Goal: Task Accomplishment & Management: Complete application form

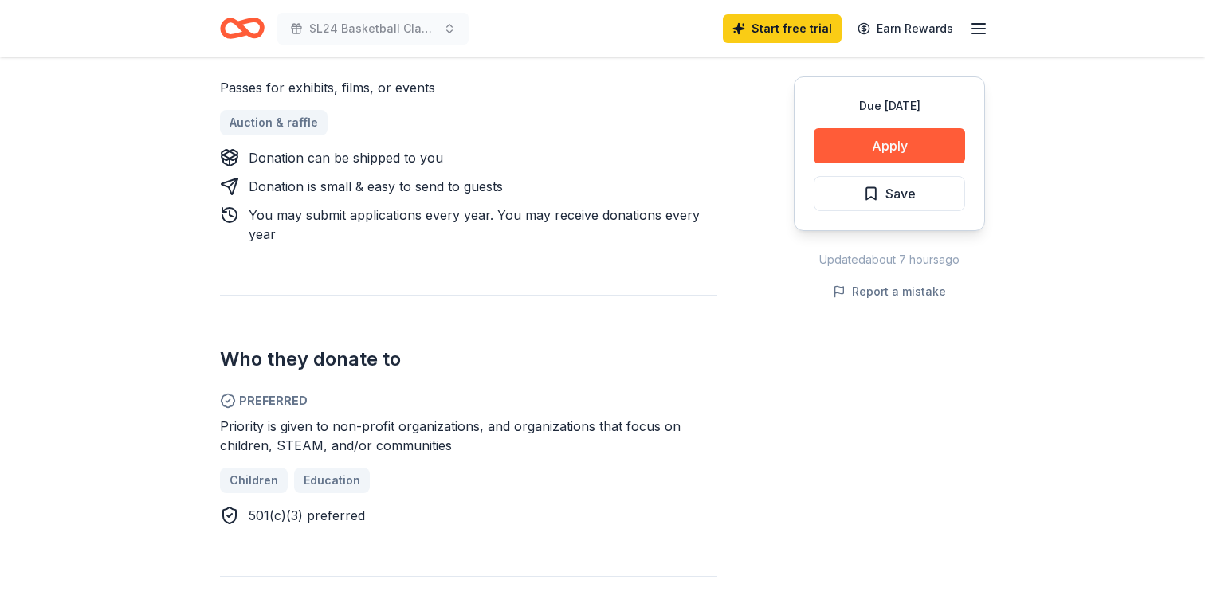
scroll to position [740, 0]
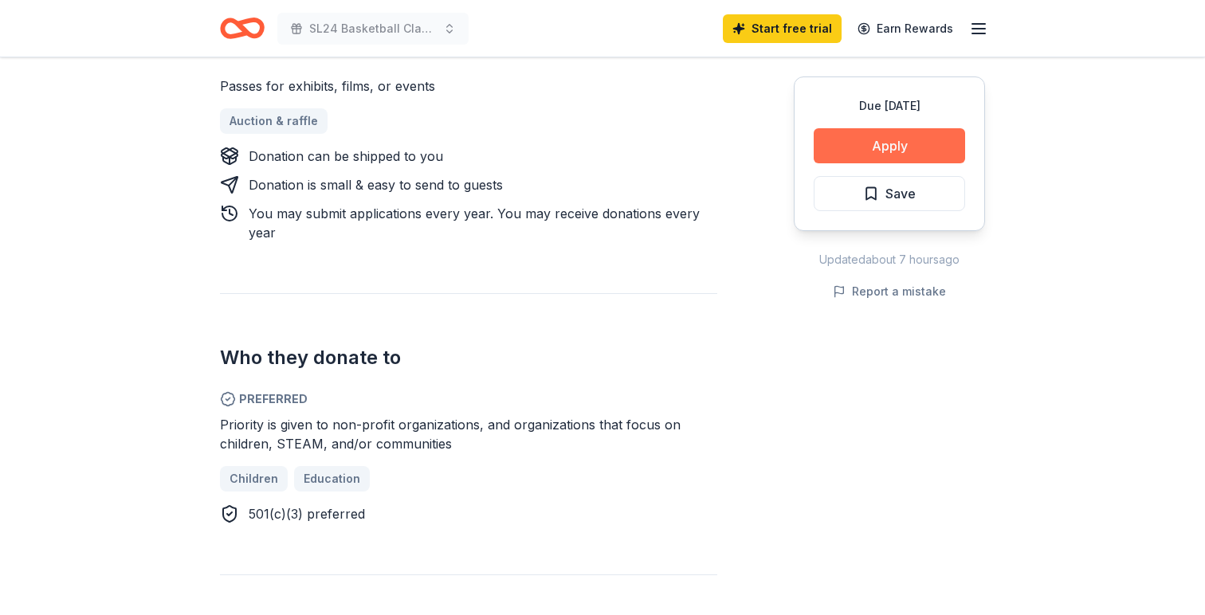
click at [881, 135] on button "Apply" at bounding box center [889, 145] width 151 height 35
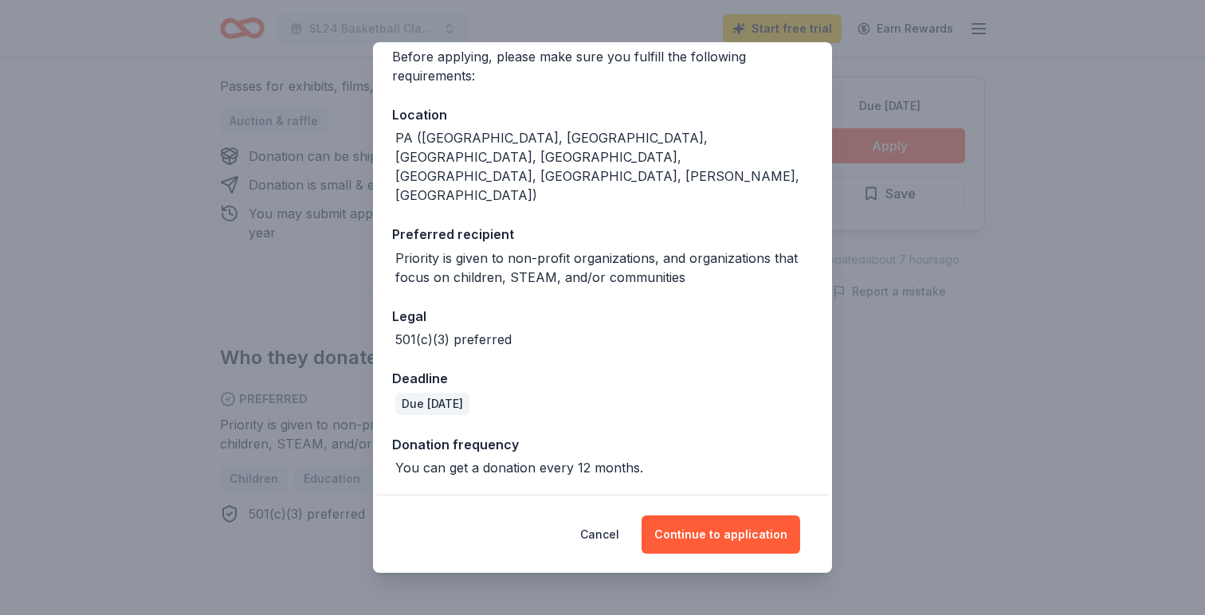
scroll to position [154, 0]
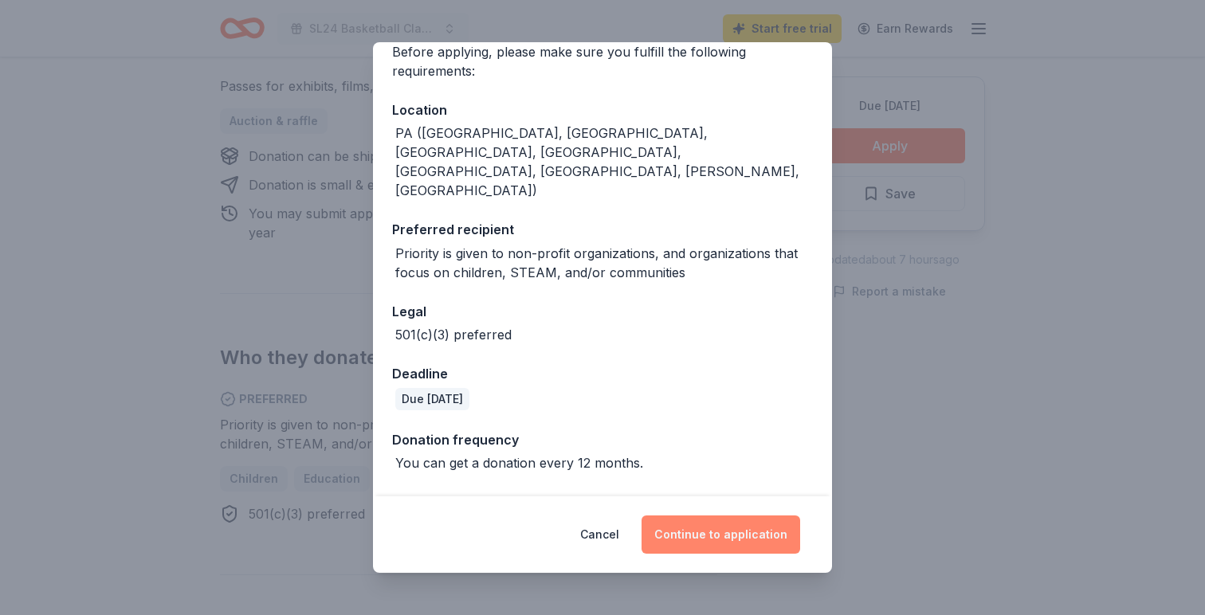
click at [737, 547] on button "Continue to application" at bounding box center [721, 535] width 159 height 38
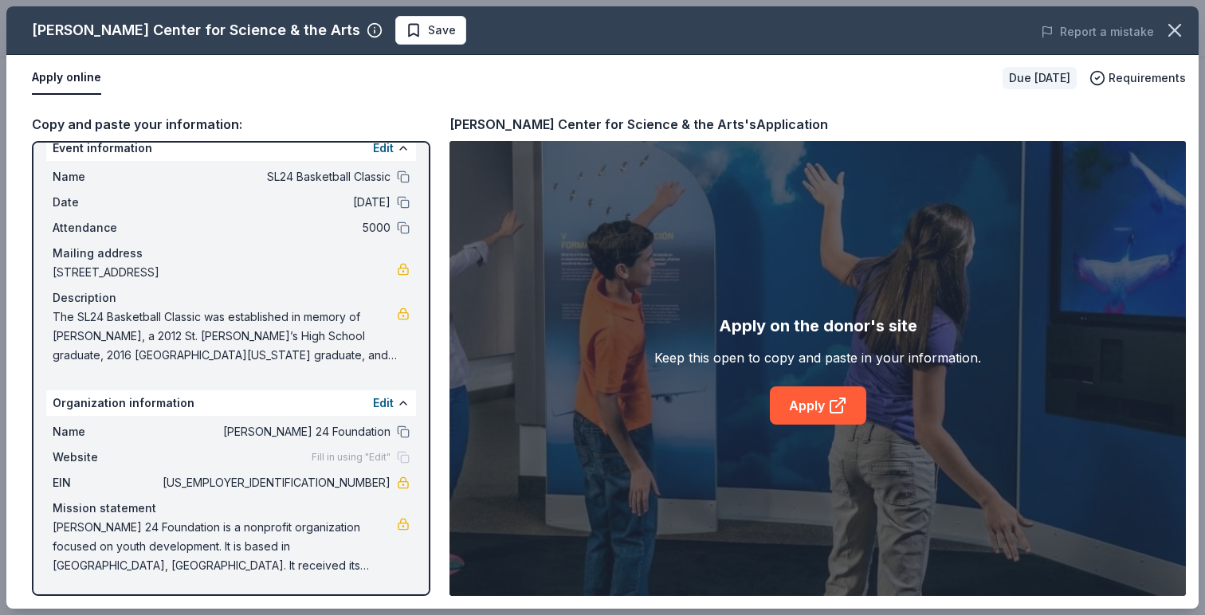
scroll to position [0, 0]
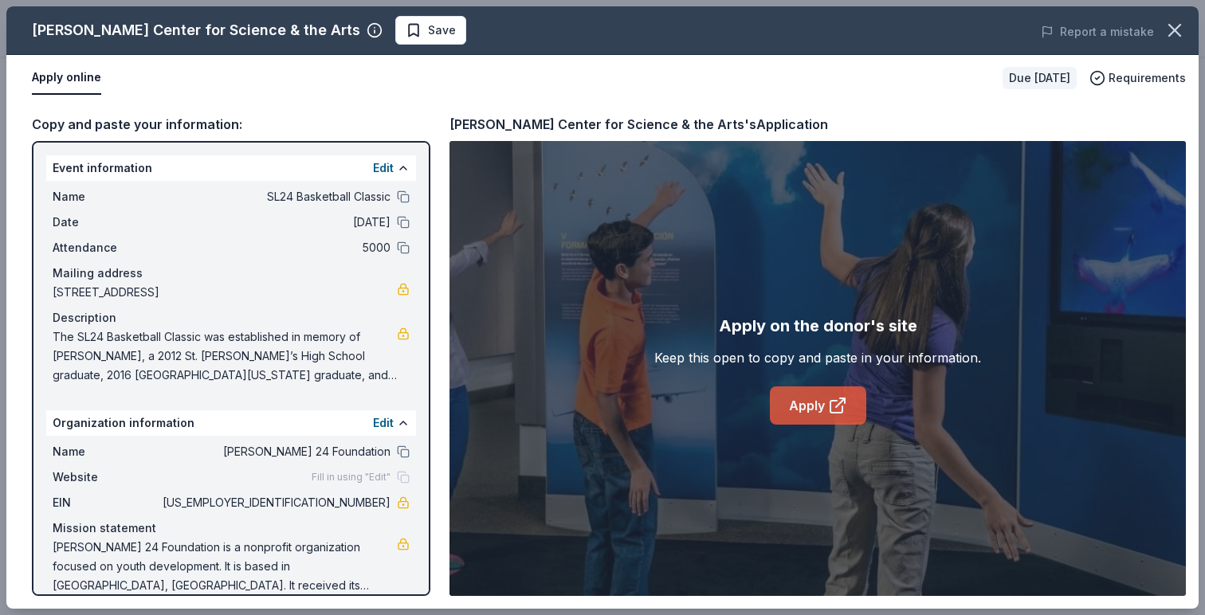
click at [824, 403] on link "Apply" at bounding box center [818, 406] width 96 height 38
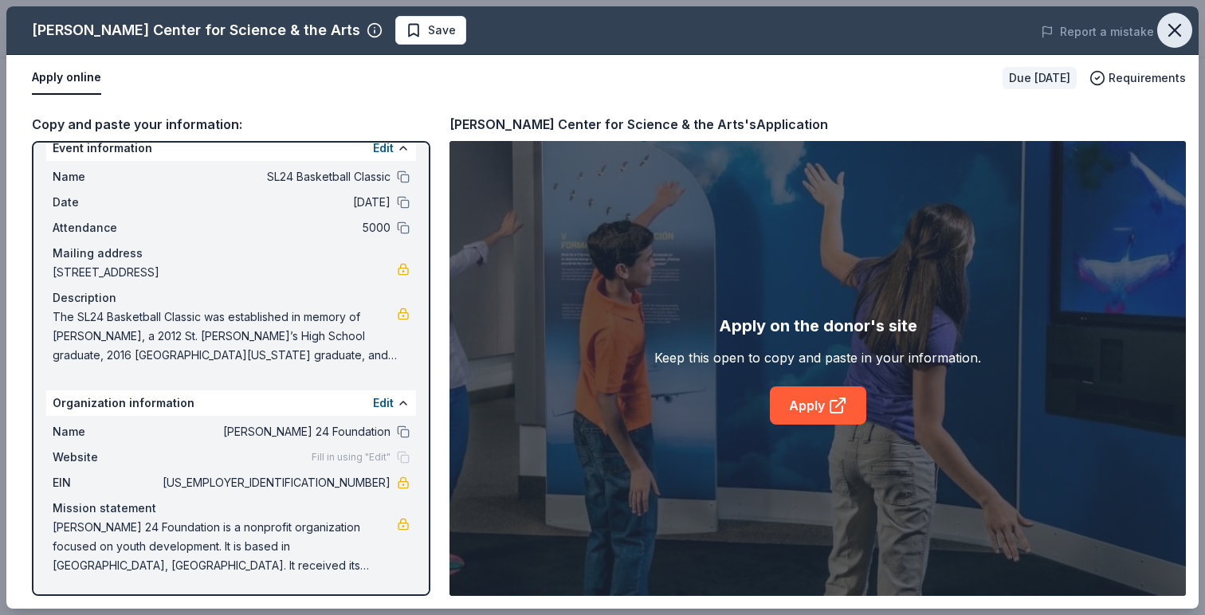
click at [1179, 35] on icon "button" at bounding box center [1174, 30] width 11 height 11
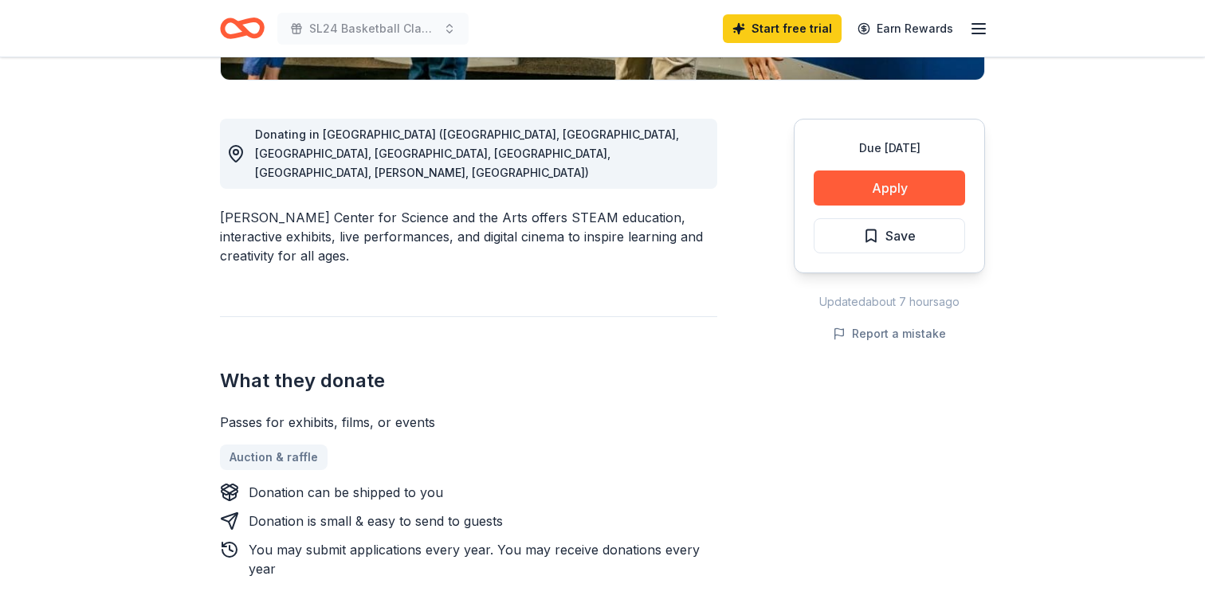
scroll to position [0, 0]
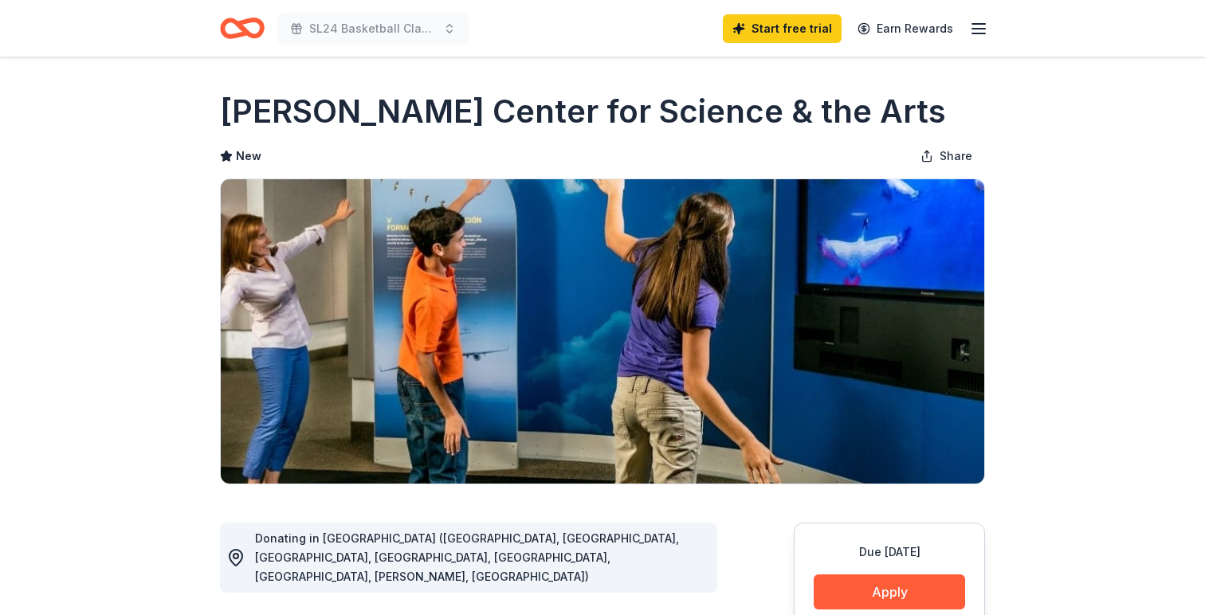
click at [243, 40] on icon "Home" at bounding box center [242, 28] width 45 height 37
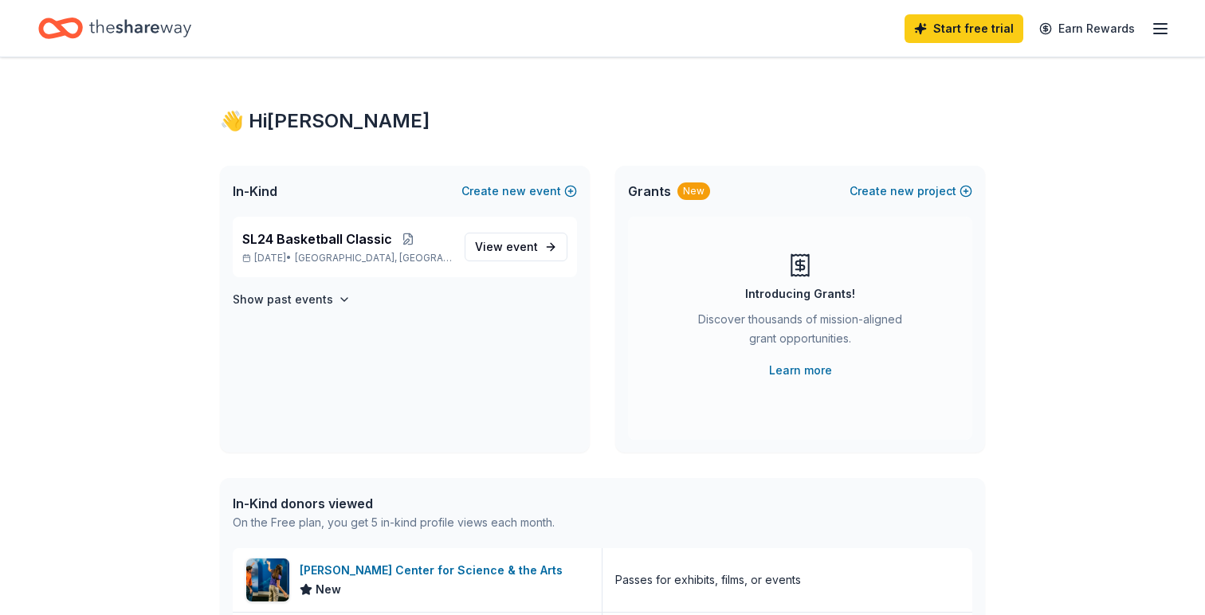
click at [1148, 28] on div "Start free trial Earn Rewards" at bounding box center [1037, 28] width 265 height 37
click at [1164, 29] on icon "button" at bounding box center [1160, 28] width 19 height 19
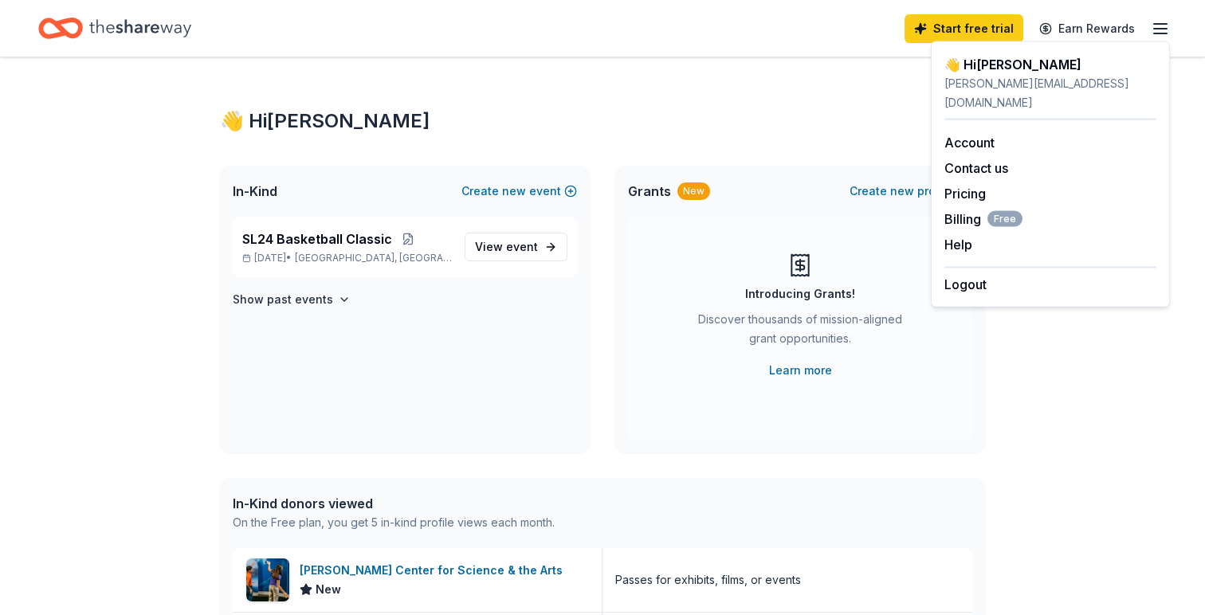
click at [1085, 452] on div "👋 Hi Angela In-Kind Create new event SL24 Basketball Classic Jan 31, 2026 • New…" at bounding box center [602, 613] width 1205 height 1113
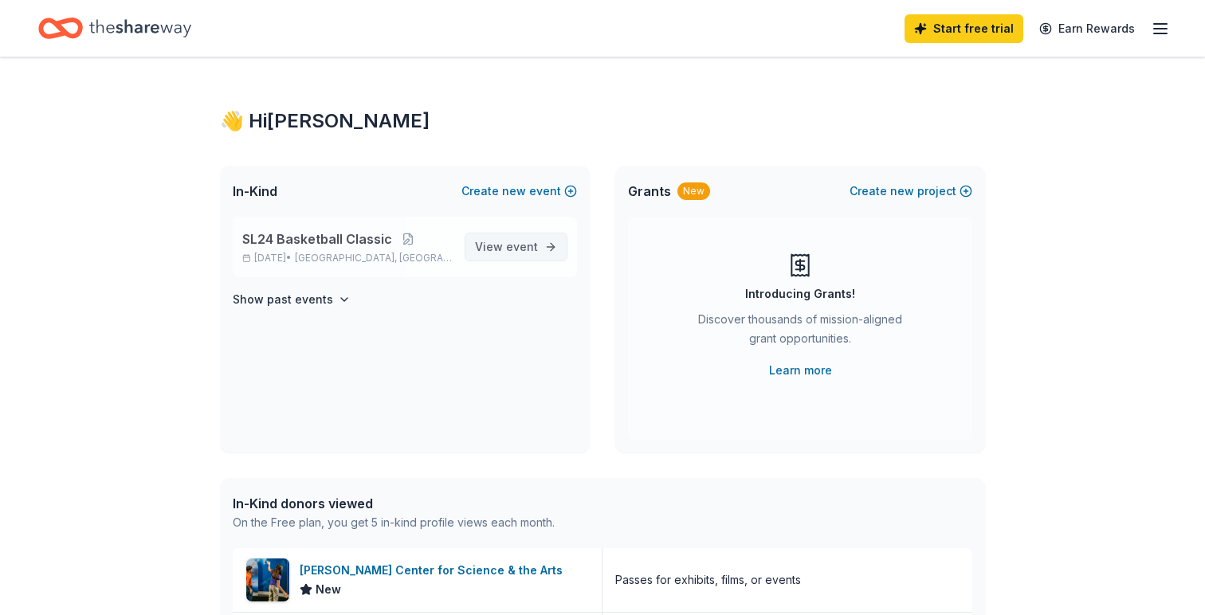
click at [540, 246] on link "View event" at bounding box center [516, 247] width 103 height 29
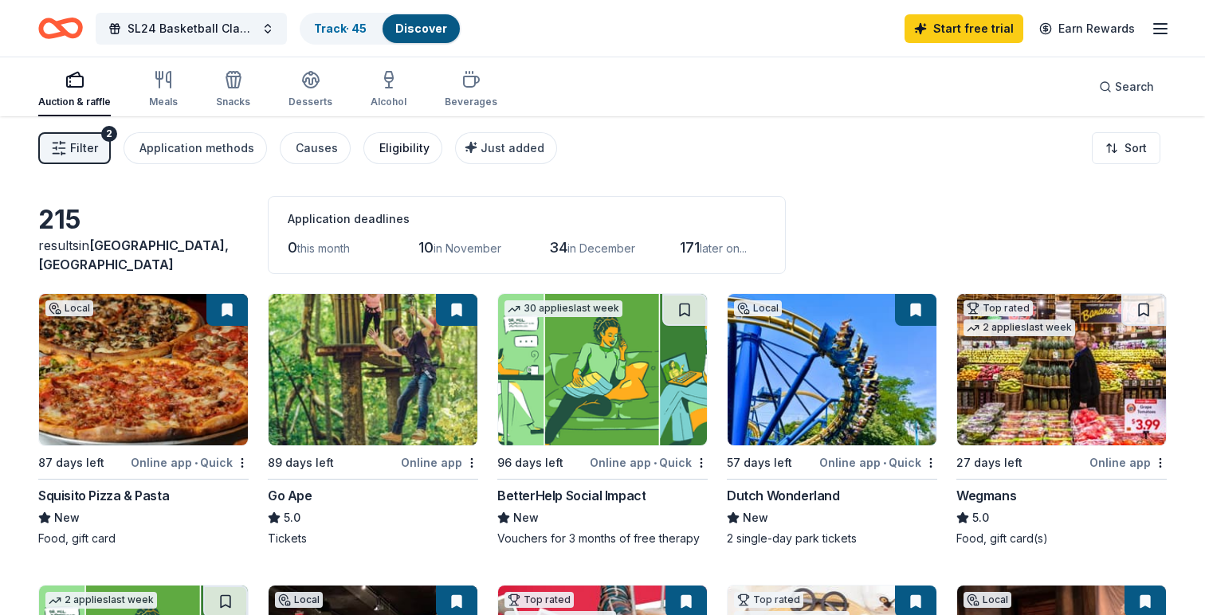
click at [392, 156] on div "Eligibility" at bounding box center [404, 148] width 50 height 19
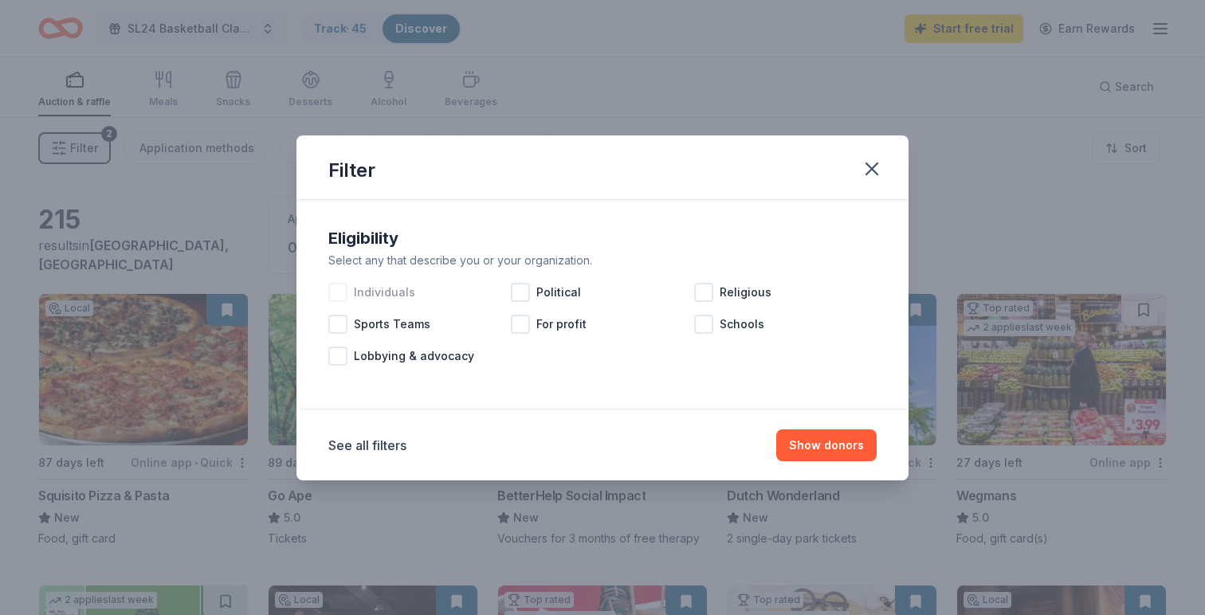
click at [365, 296] on span "Individuals" at bounding box center [384, 292] width 61 height 19
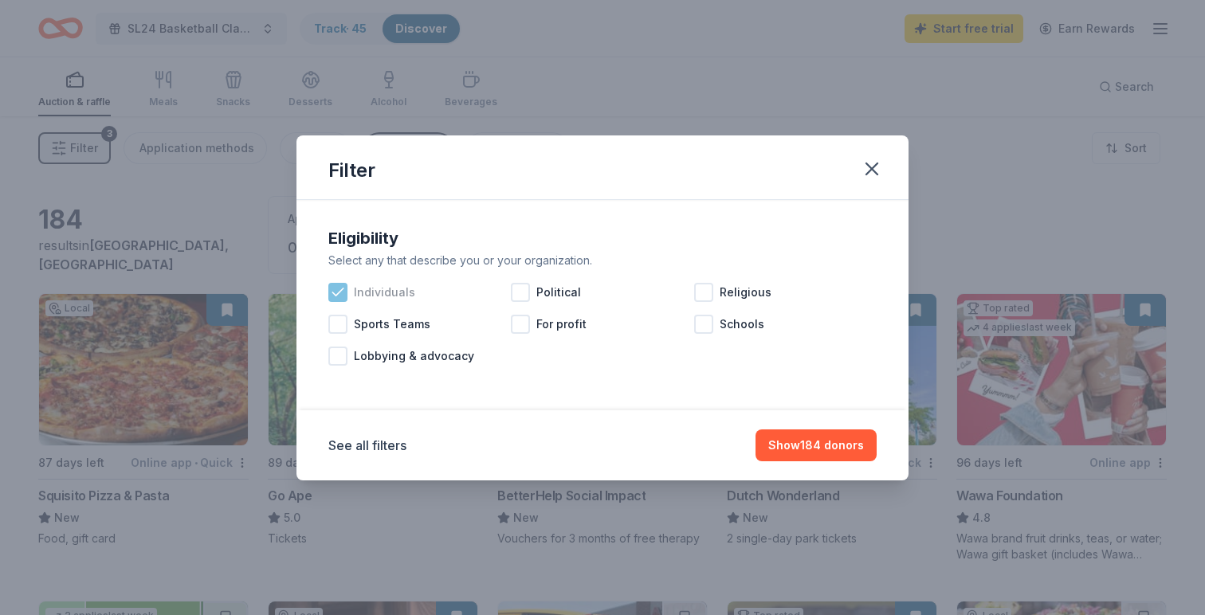
click at [347, 288] on div at bounding box center [337, 292] width 19 height 19
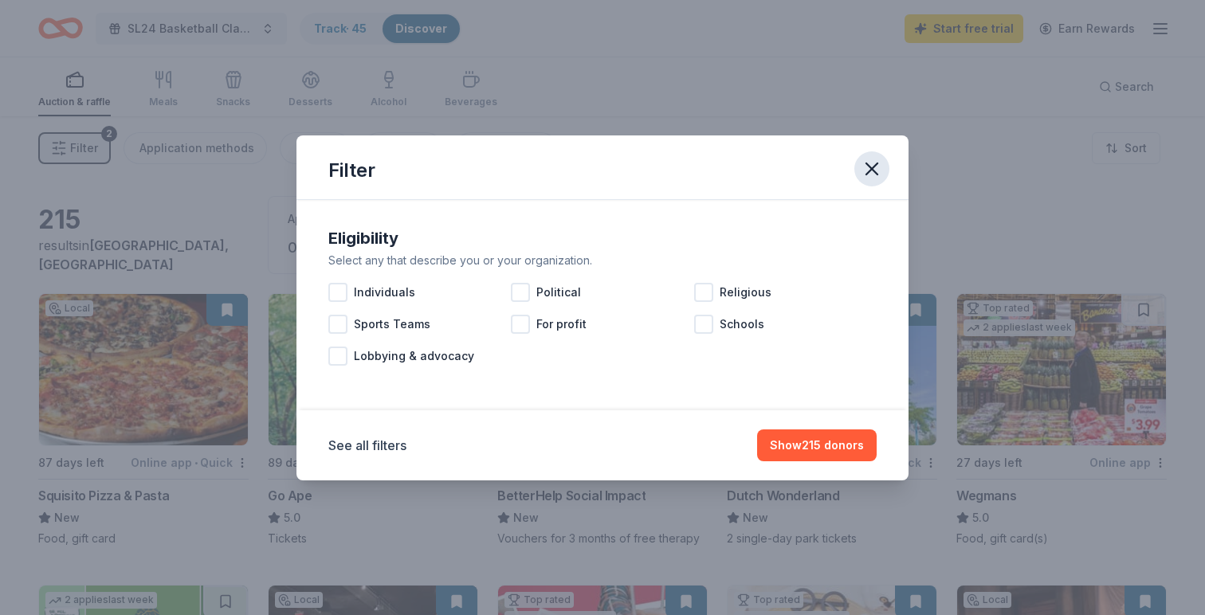
click at [876, 162] on icon "button" at bounding box center [872, 169] width 22 height 22
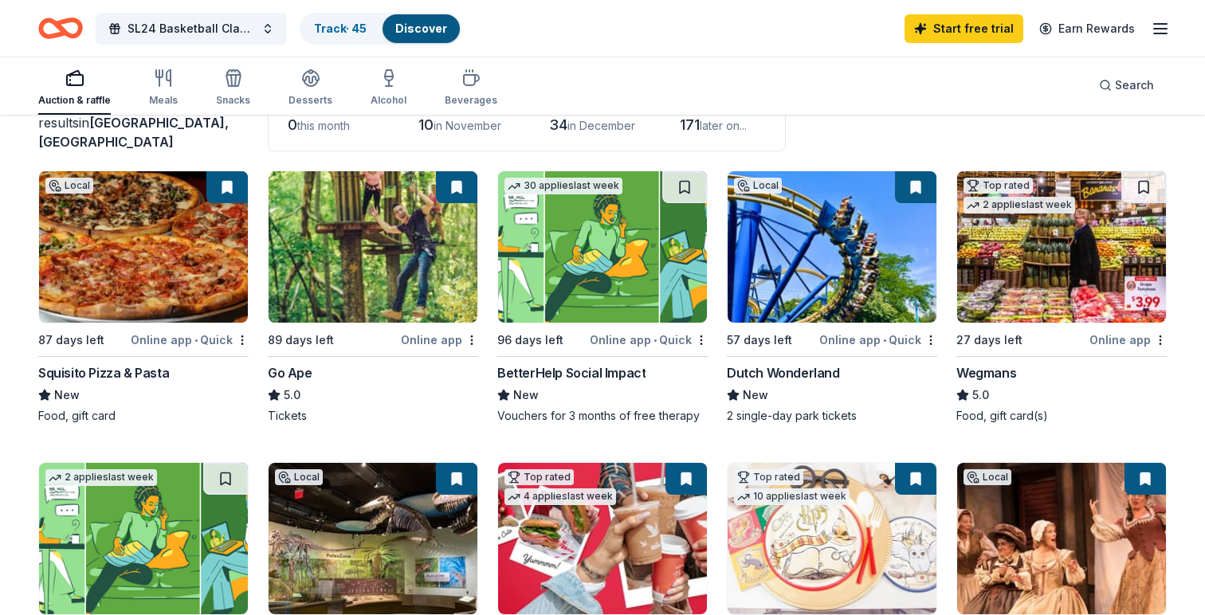
scroll to position [124, 0]
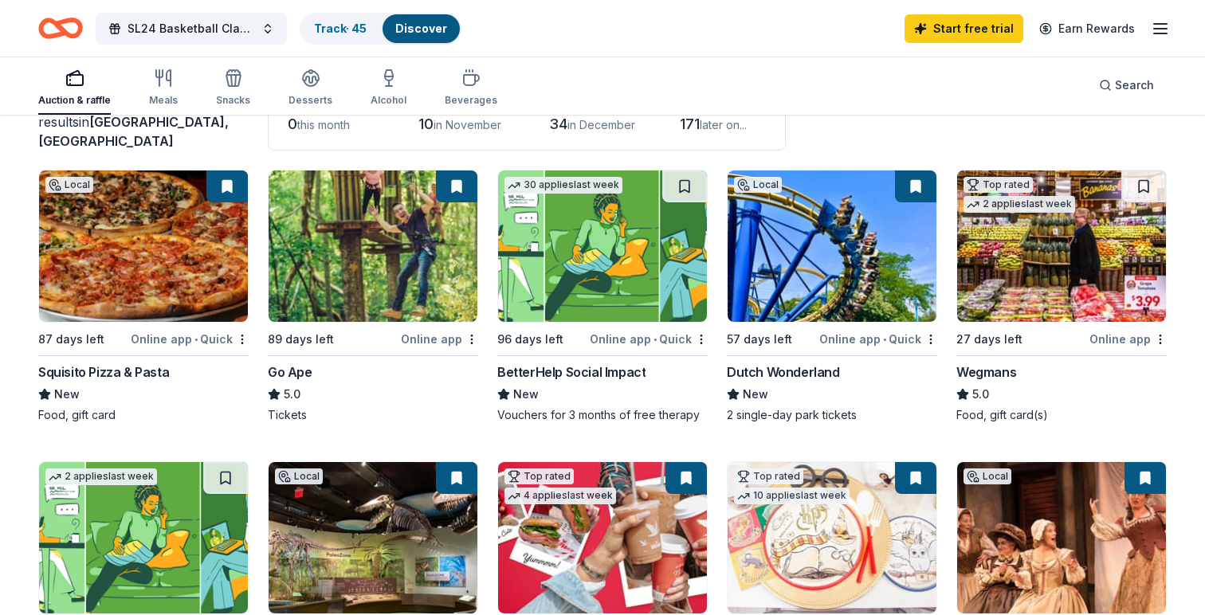
click at [826, 258] on img at bounding box center [832, 246] width 209 height 151
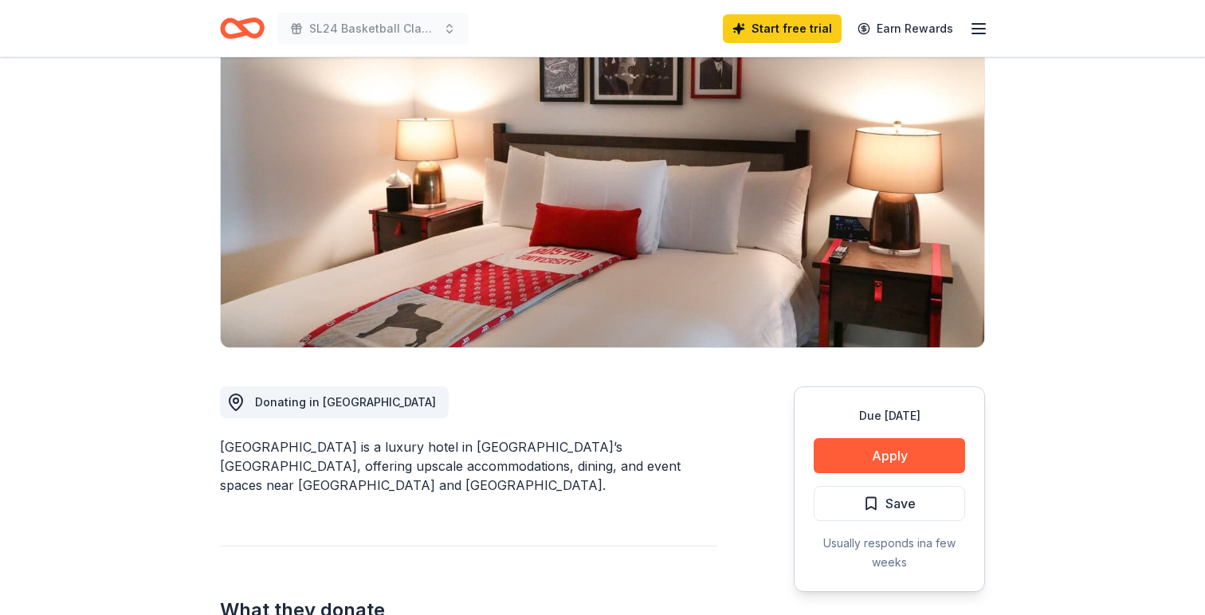
scroll to position [126, 0]
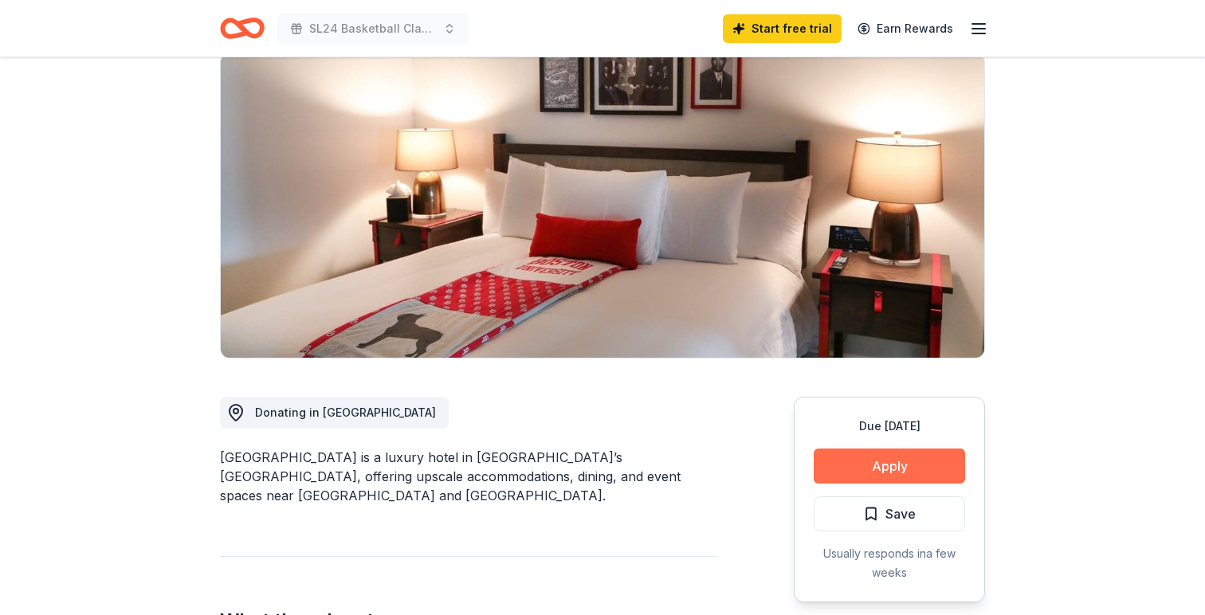
click at [877, 465] on button "Apply" at bounding box center [889, 466] width 151 height 35
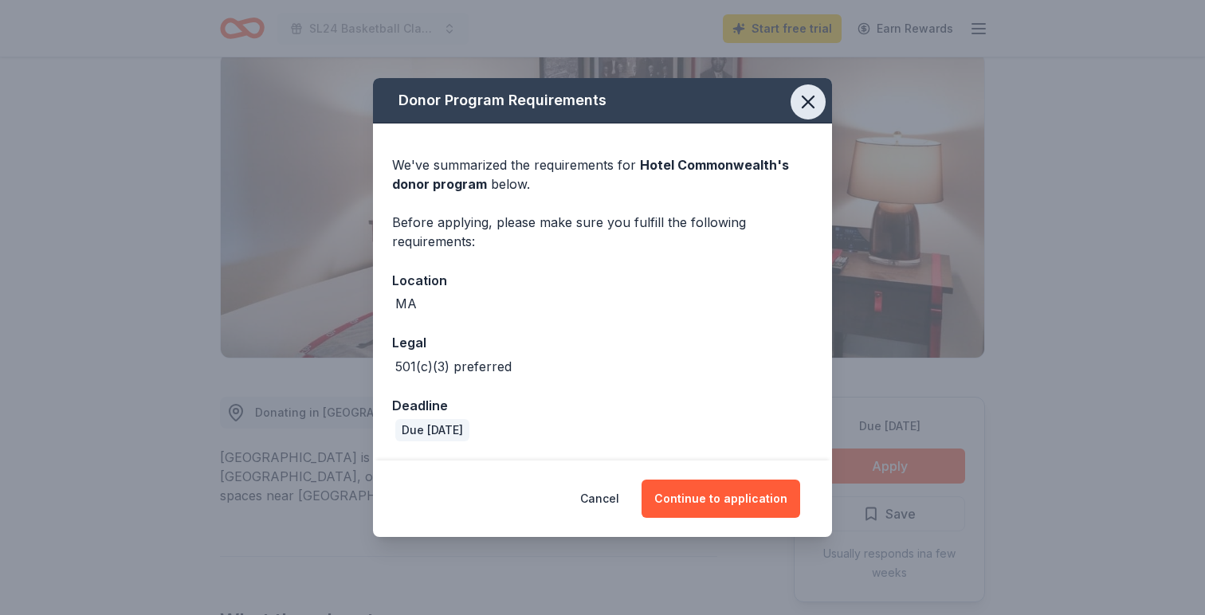
click at [808, 103] on icon "button" at bounding box center [808, 101] width 11 height 11
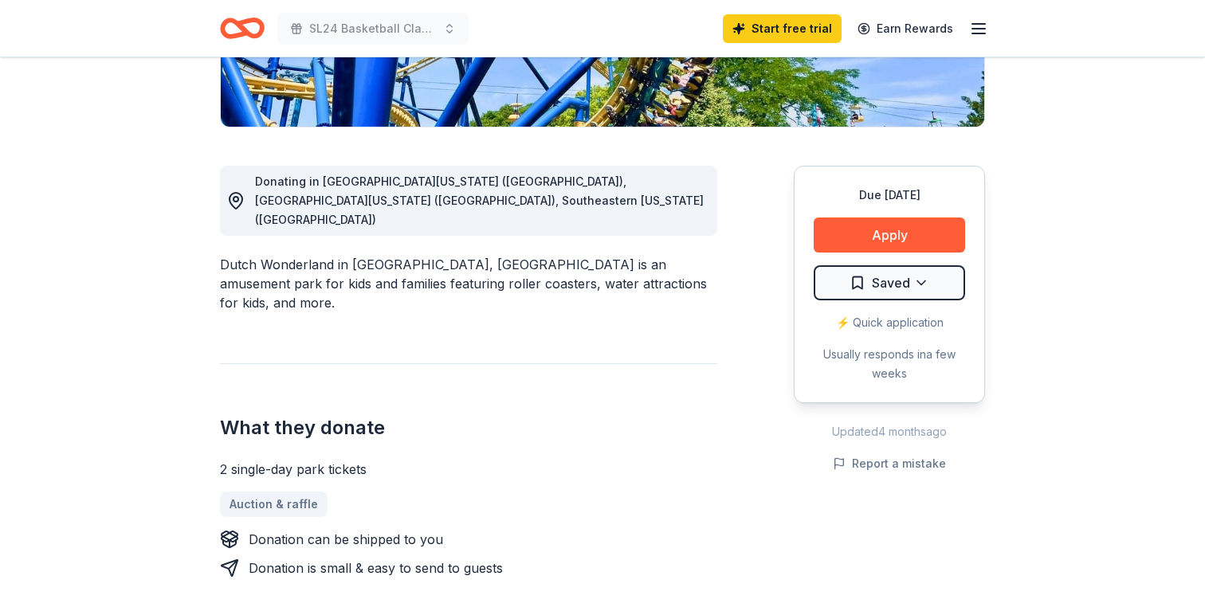
scroll to position [368, 0]
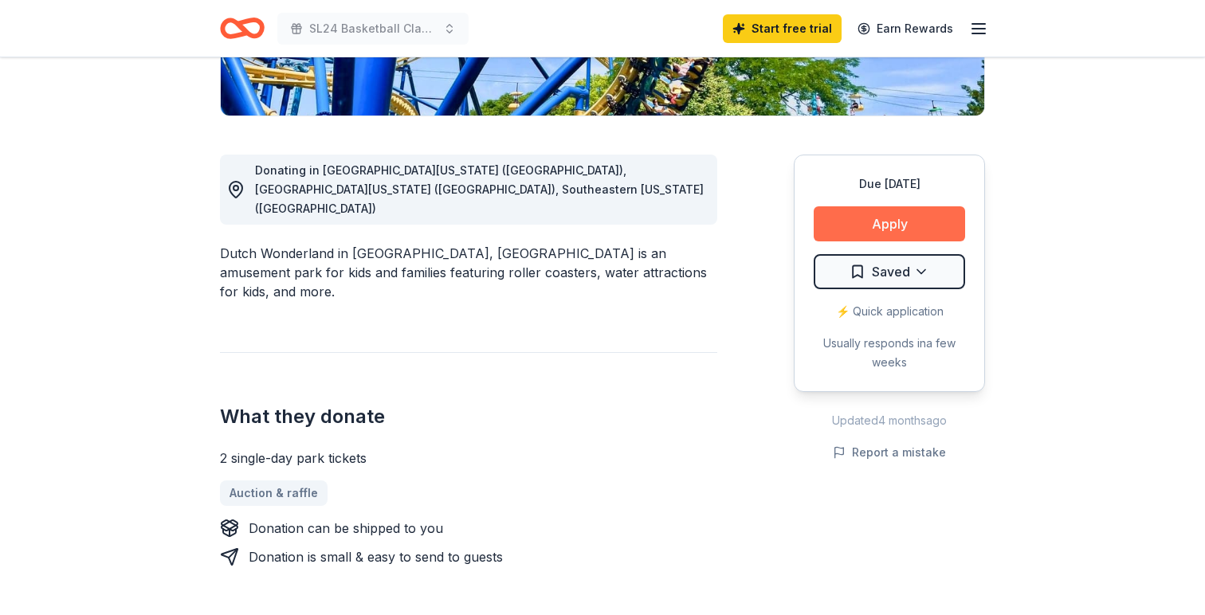
click at [884, 231] on button "Apply" at bounding box center [889, 223] width 151 height 35
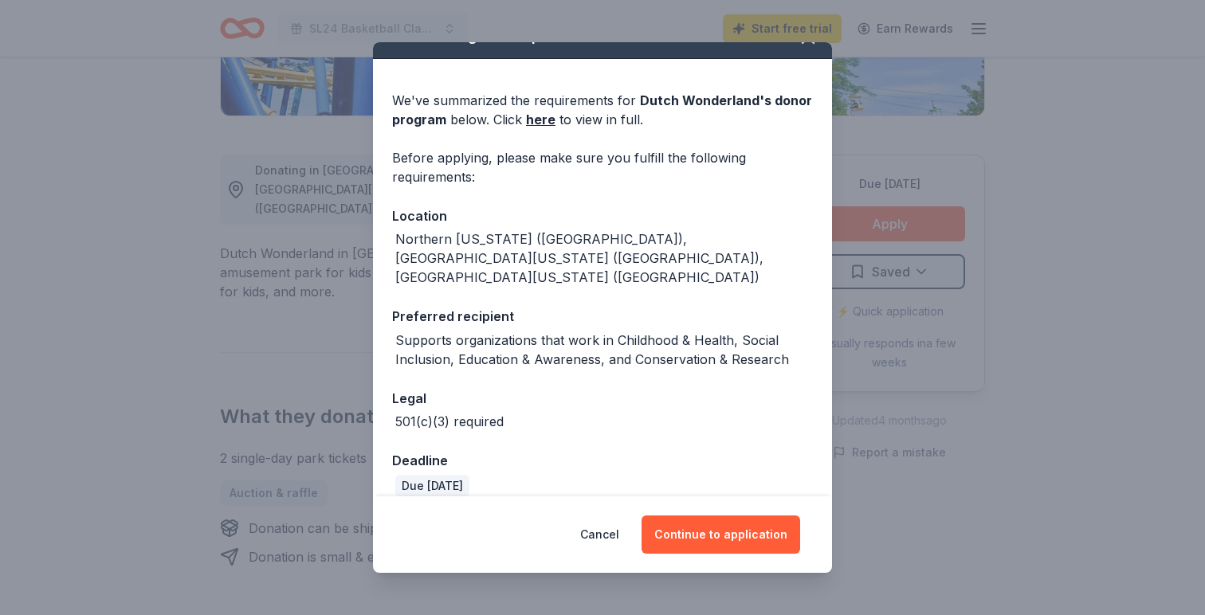
scroll to position [0, 0]
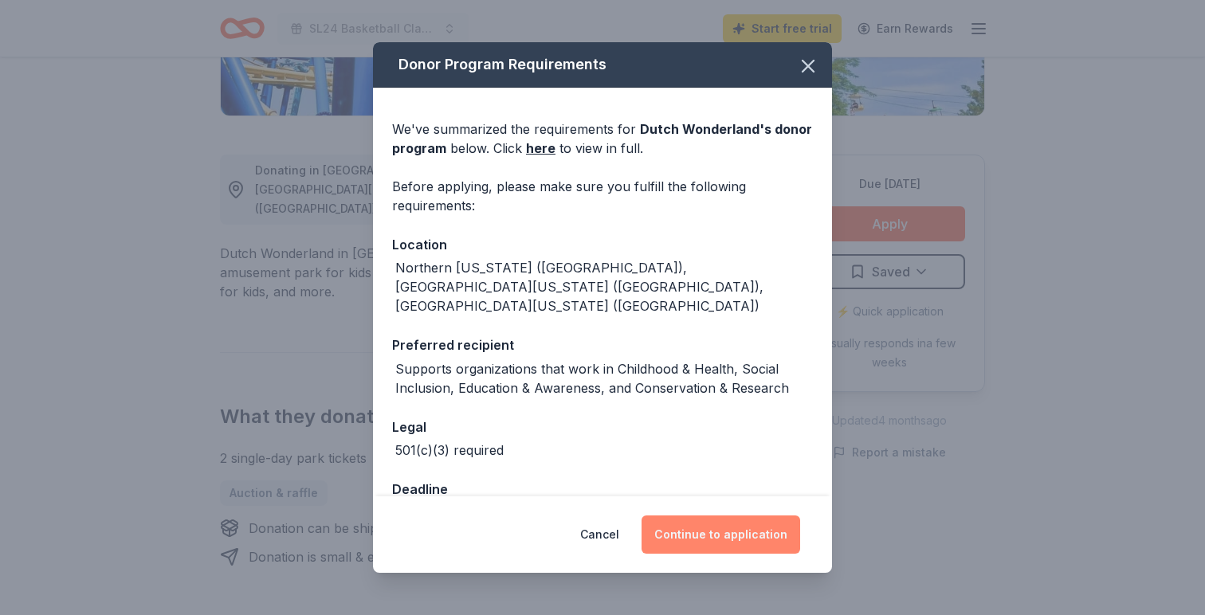
click at [728, 536] on button "Continue to application" at bounding box center [721, 535] width 159 height 38
